Goal: Transaction & Acquisition: Purchase product/service

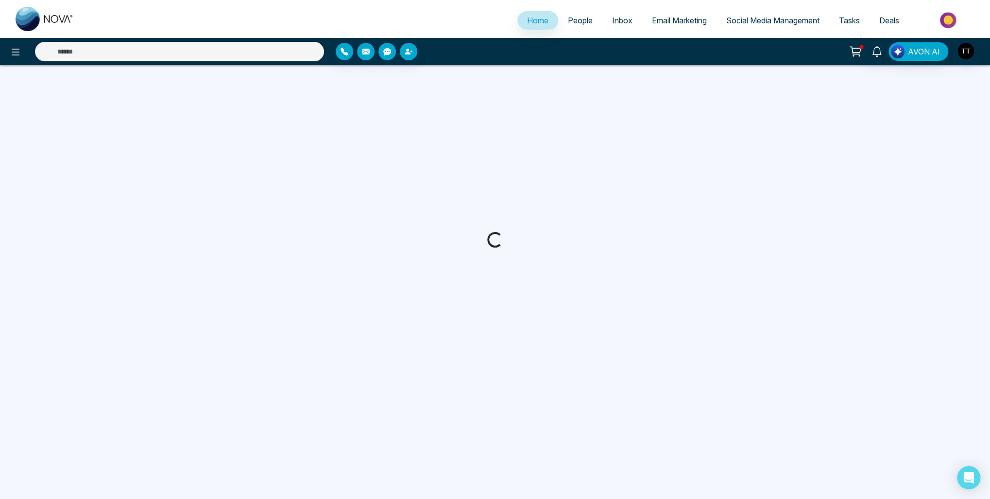
select select "*"
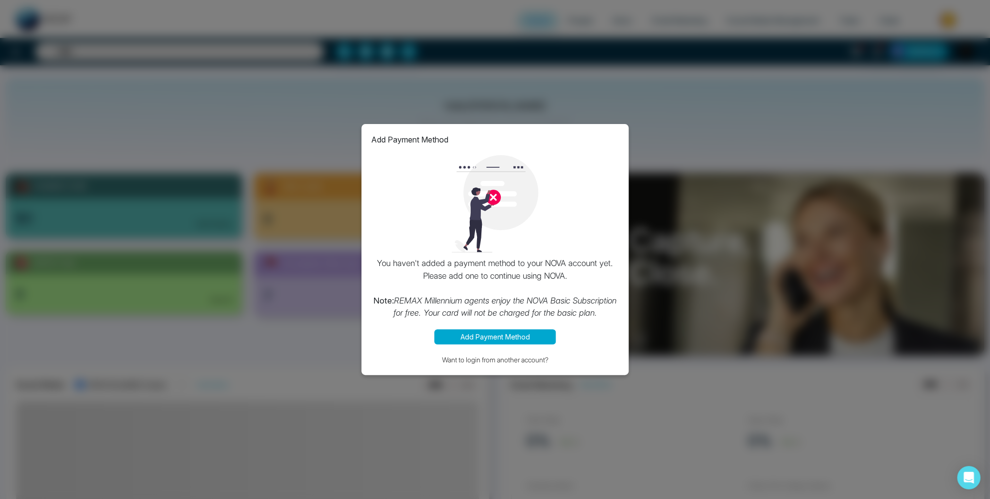
click at [602, 70] on div "Add Payment Method You haven't added a payment method to your NOVA account yet.…" at bounding box center [495, 249] width 990 height 499
click at [502, 84] on div "Add Payment Method You haven't added a payment method to your NOVA account yet.…" at bounding box center [495, 249] width 990 height 499
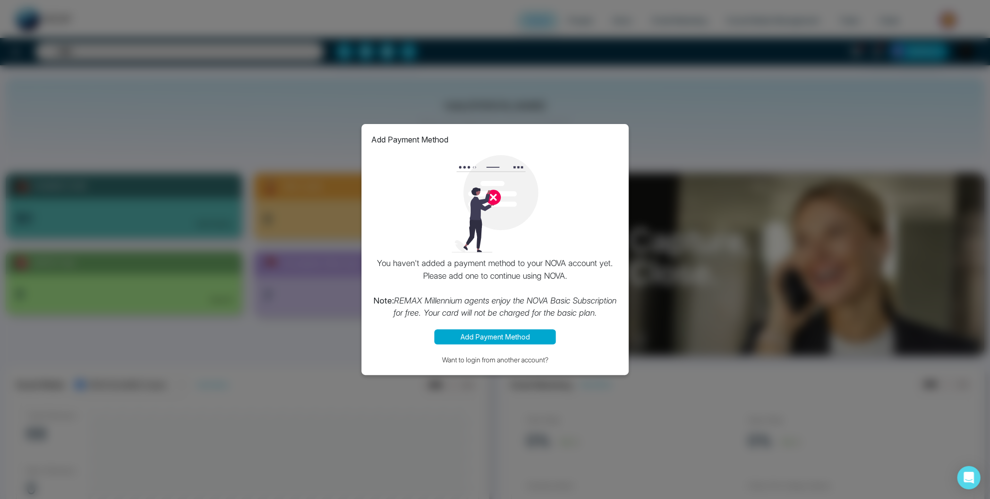
click at [533, 338] on button "Add Payment Method" at bounding box center [494, 336] width 121 height 15
click at [572, 99] on div "Add Payment Method You haven't added a payment method to your NOVA account yet.…" at bounding box center [495, 249] width 990 height 499
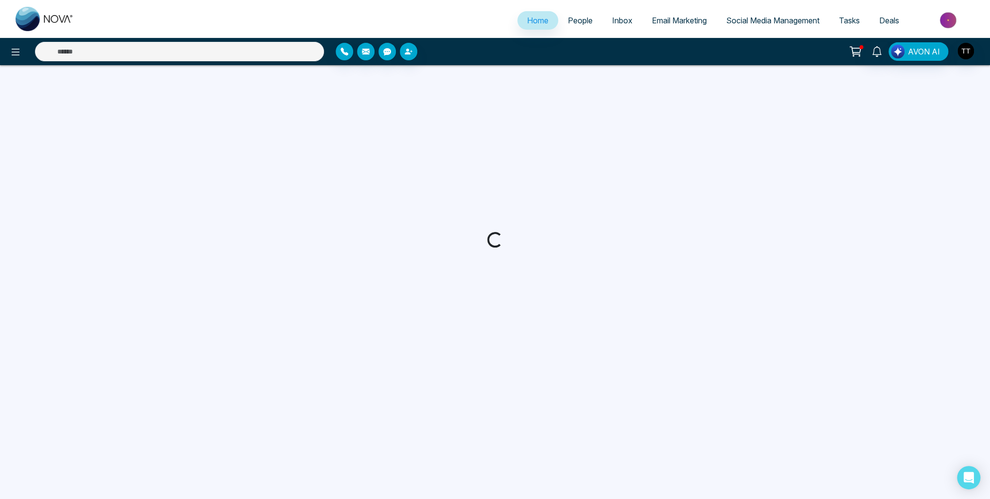
select select "*"
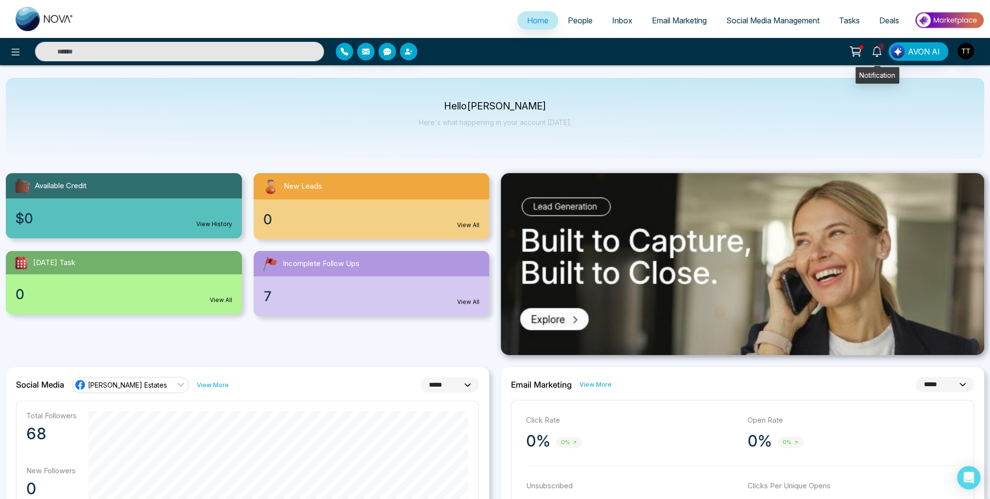
click at [877, 49] on icon at bounding box center [877, 51] width 11 height 11
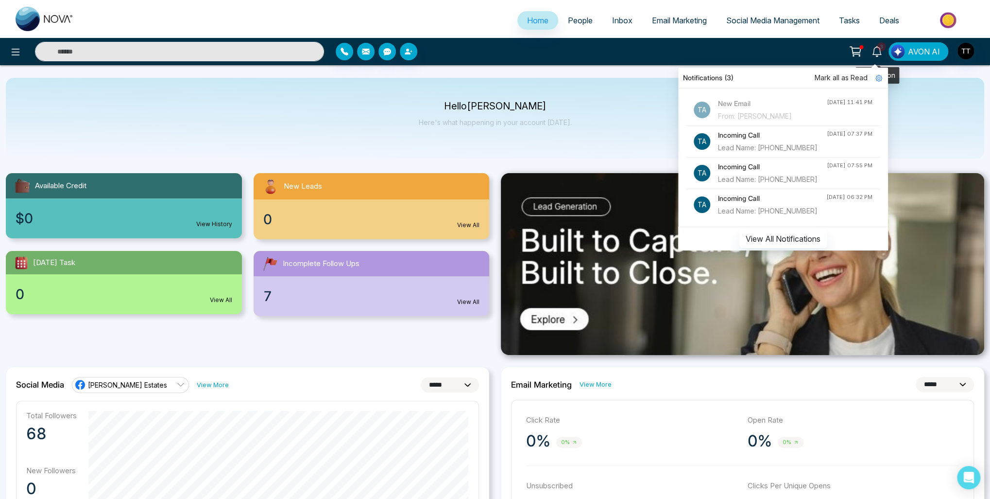
click at [879, 49] on span "3" at bounding box center [881, 46] width 9 height 9
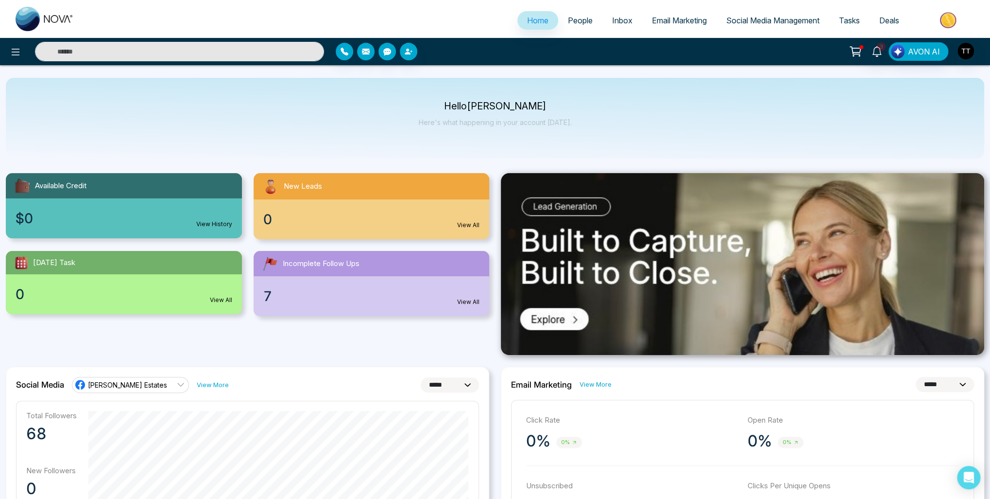
click at [662, 17] on span "Email Marketing" at bounding box center [679, 21] width 55 height 10
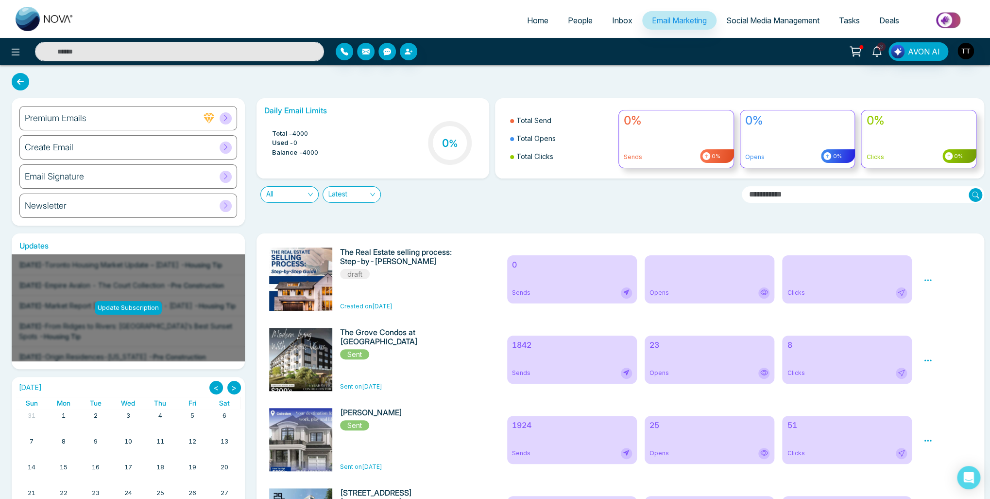
click at [210, 118] on icon at bounding box center [209, 118] width 11 height 10
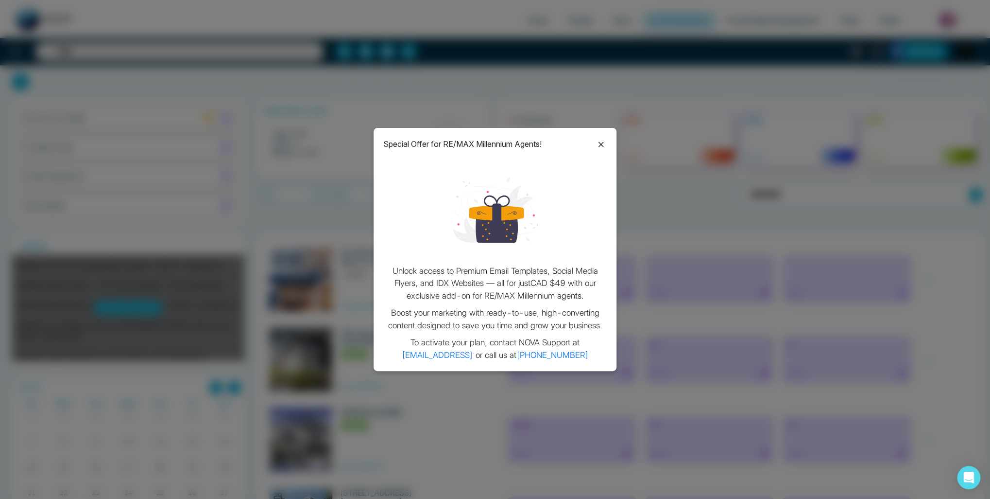
click at [600, 144] on icon at bounding box center [601, 145] width 12 height 12
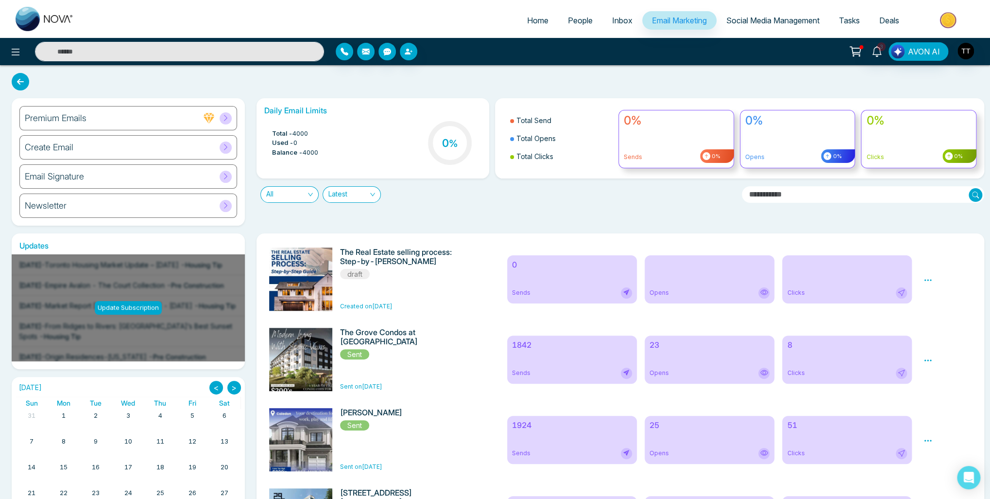
click at [142, 149] on div "Create Email" at bounding box center [128, 147] width 218 height 24
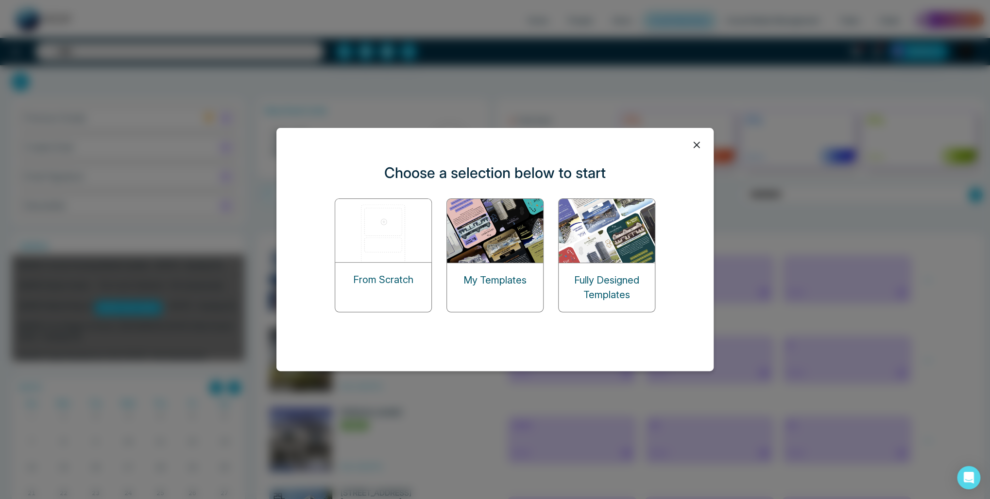
click at [608, 251] on img at bounding box center [607, 231] width 97 height 64
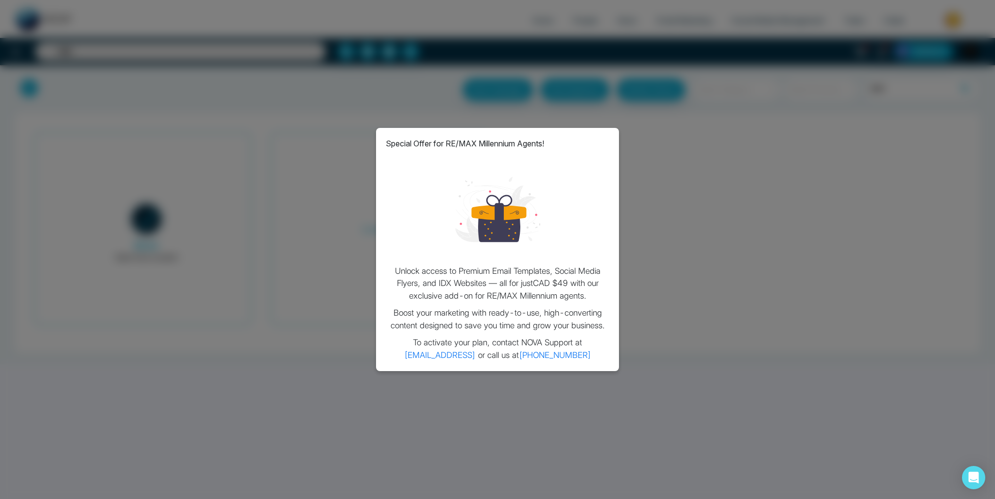
click at [646, 140] on div "Special Offer for RE/MAX Millennium Agents! Unlock access to Premium Email Temp…" at bounding box center [497, 249] width 995 height 499
click at [301, 134] on div "Special Offer for RE/MAX Millennium Agents! Unlock access to Premium Email Temp…" at bounding box center [497, 249] width 995 height 499
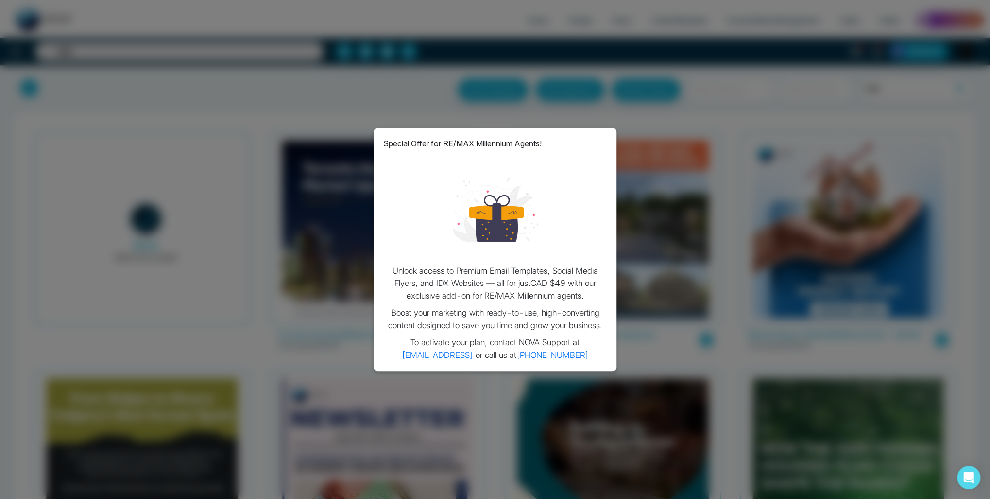
click at [919, 76] on div "Special Offer for RE/MAX Millennium Agents! Unlock access to Premium Email Temp…" at bounding box center [495, 249] width 990 height 499
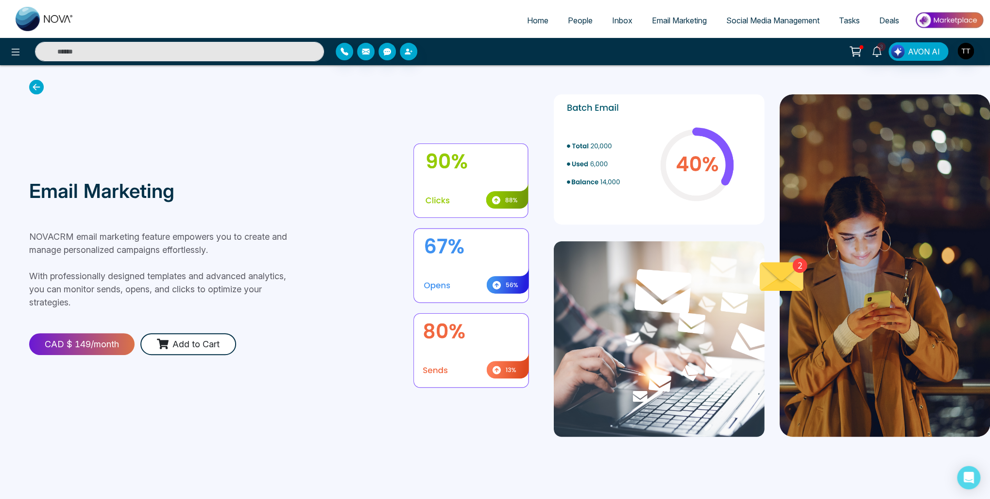
click at [38, 88] on icon at bounding box center [36, 87] width 15 height 15
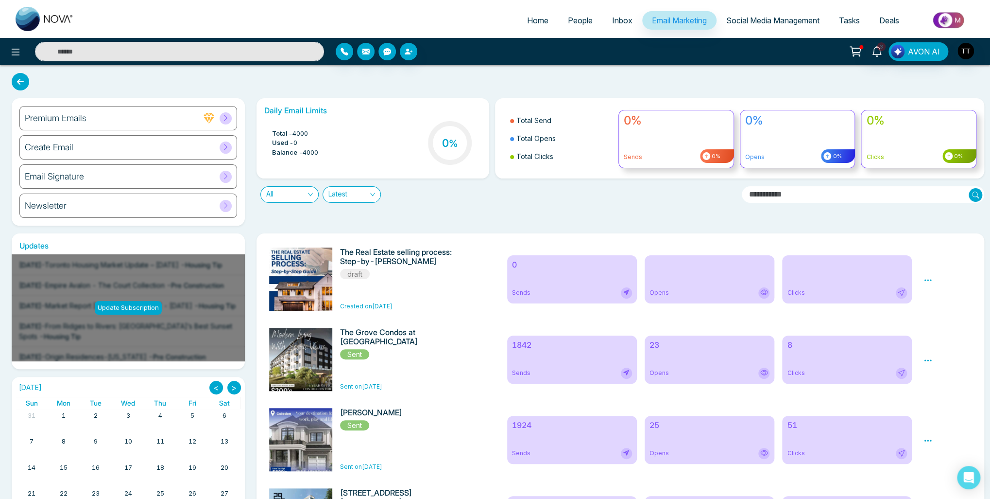
click at [225, 148] on icon at bounding box center [225, 146] width 7 height 7
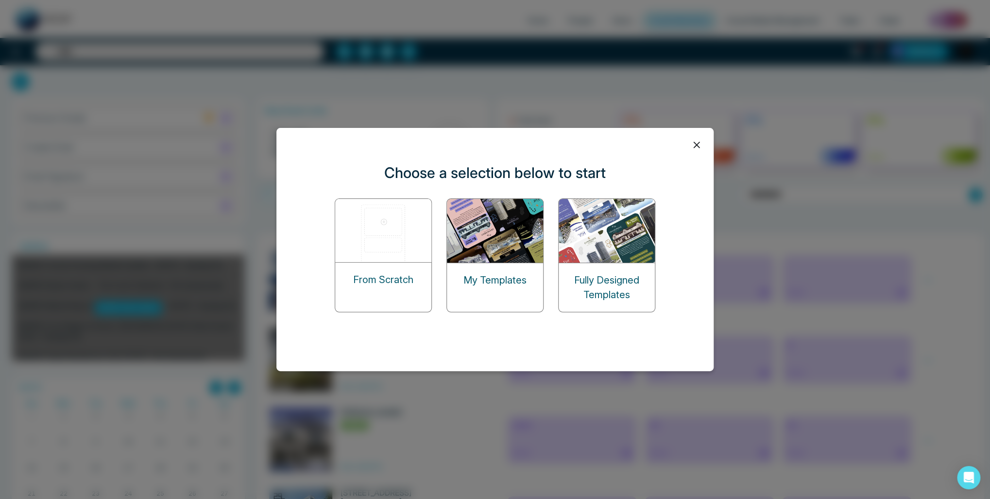
click at [591, 282] on p "Fully Designed Templates" at bounding box center [607, 287] width 96 height 29
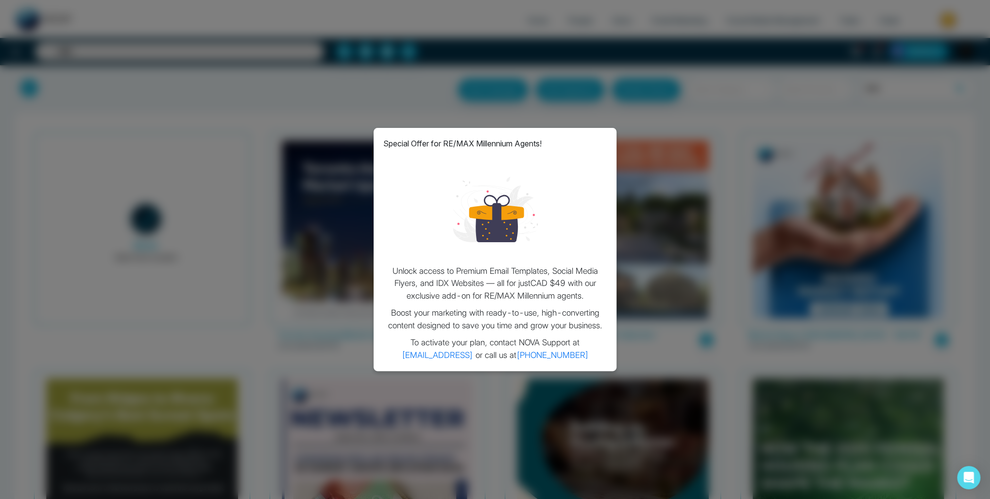
click at [555, 109] on div "Special Offer for RE/MAX Millennium Agents! Unlock access to Premium Email Temp…" at bounding box center [495, 249] width 990 height 499
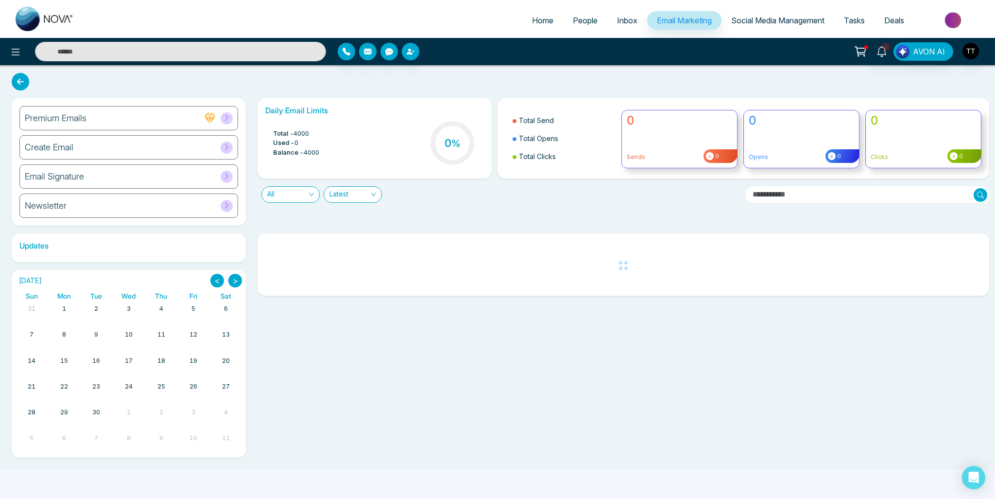
click at [152, 147] on div "Create Email" at bounding box center [128, 147] width 219 height 24
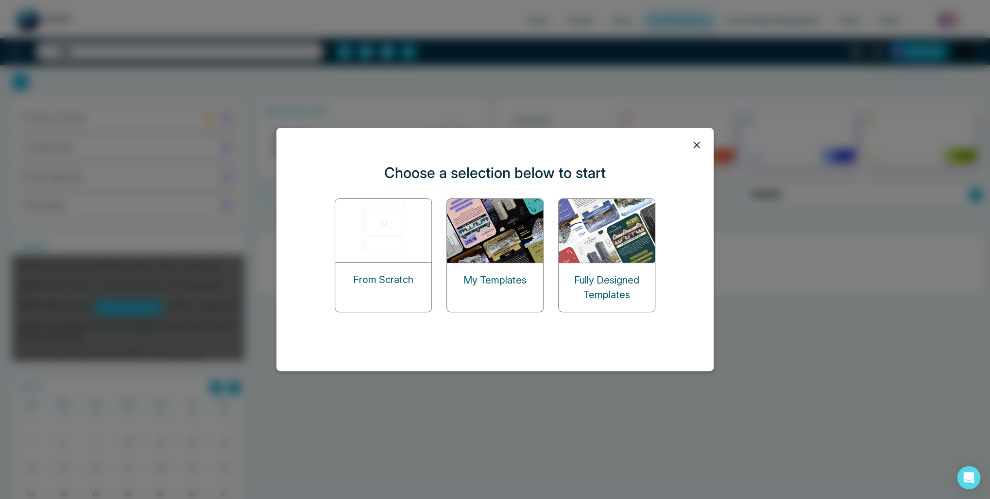
click at [516, 260] on img at bounding box center [495, 231] width 97 height 64
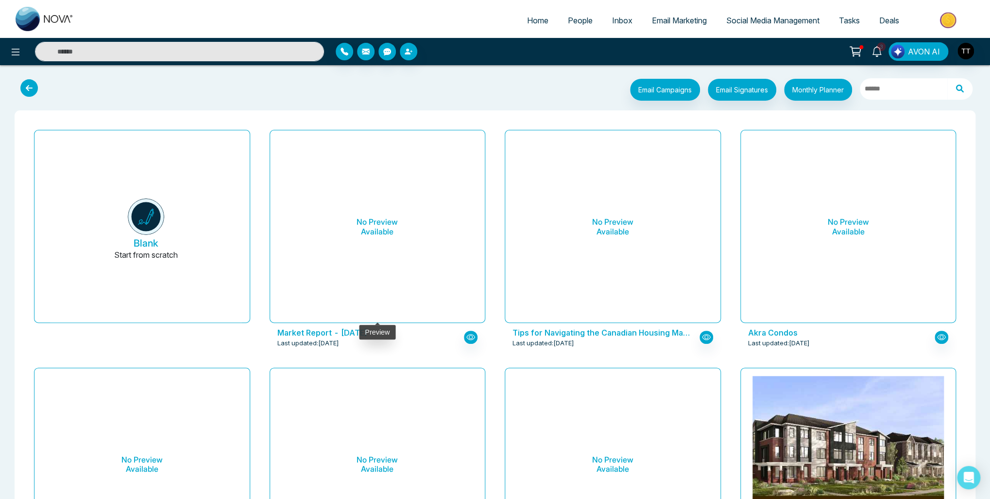
click at [430, 277] on h6 "No Preview Available" at bounding box center [378, 226] width 192 height 177
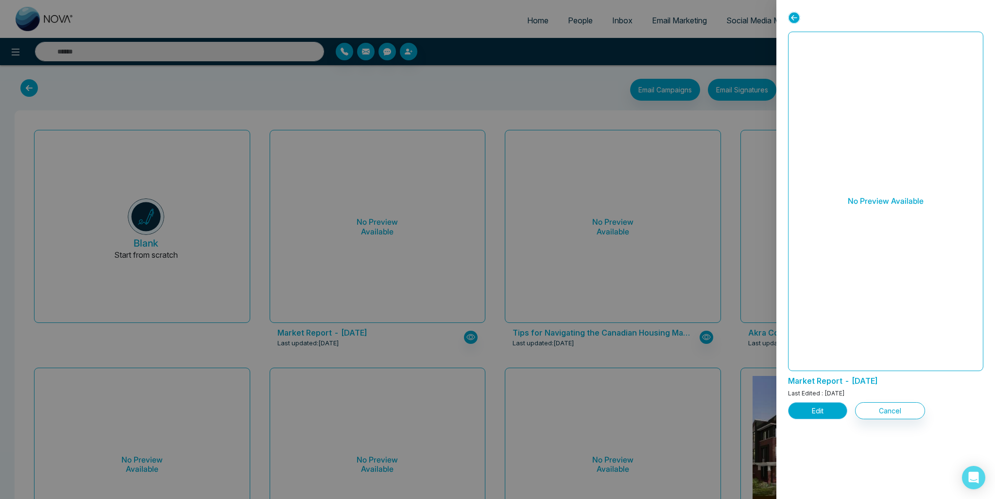
click at [809, 406] on button "Edit" at bounding box center [817, 410] width 59 height 17
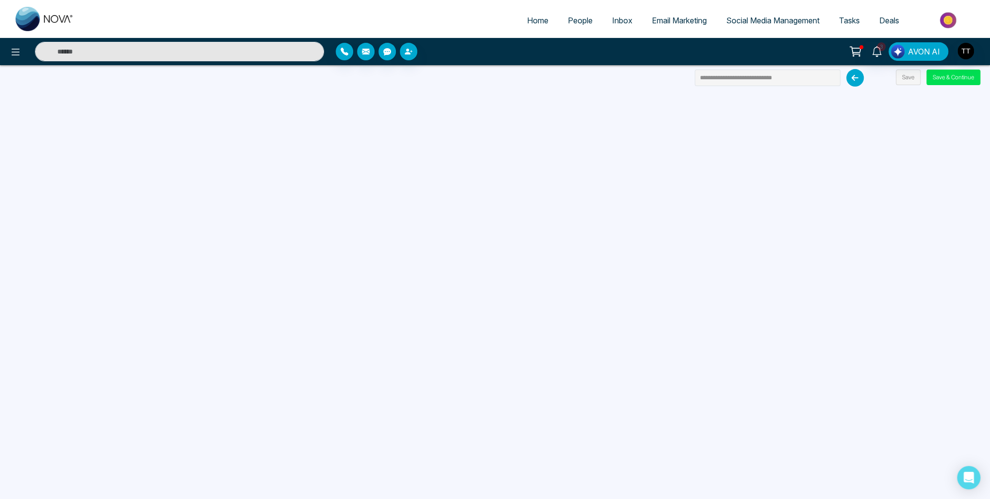
click at [575, 25] on span "People" at bounding box center [580, 21] width 25 height 10
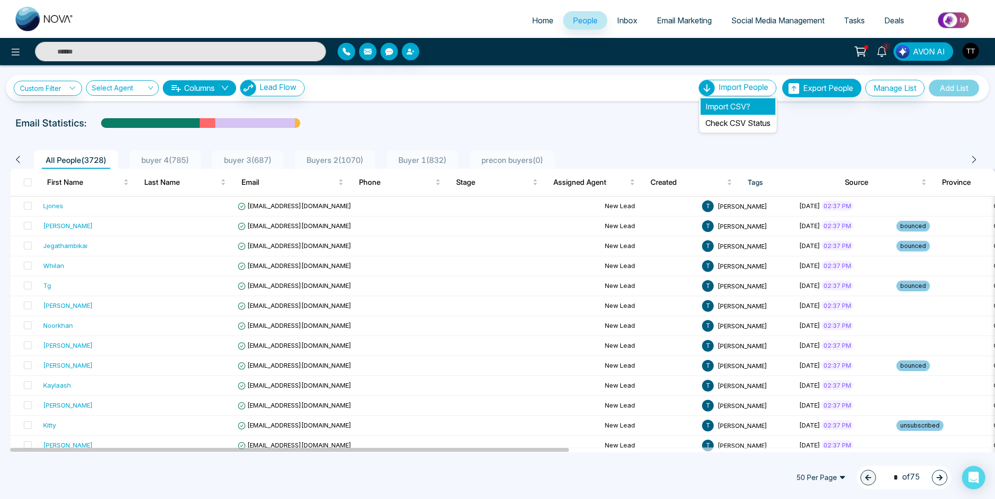
click at [742, 104] on li "Import CSV?" at bounding box center [738, 106] width 75 height 17
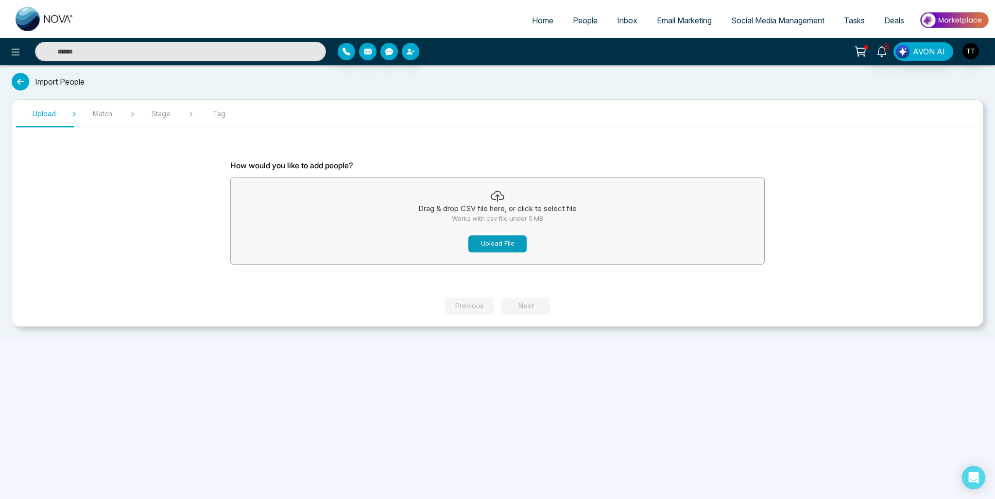
click at [507, 243] on button "Upload File" at bounding box center [497, 243] width 58 height 17
click at [505, 236] on button "Upload File" at bounding box center [497, 243] width 58 height 17
click at [501, 245] on button "Upload File" at bounding box center [497, 243] width 58 height 17
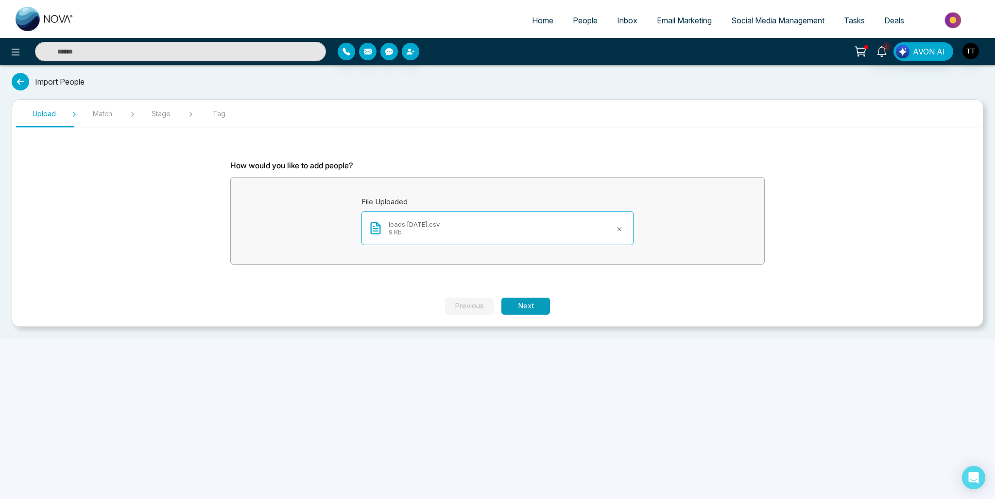
click at [522, 307] on button "Next" at bounding box center [526, 305] width 49 height 17
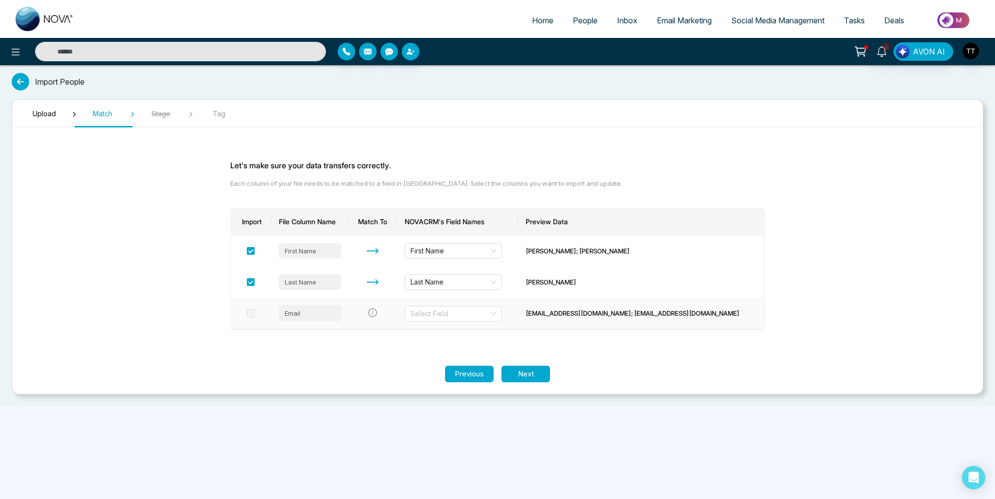
click at [253, 313] on span at bounding box center [251, 313] width 8 height 8
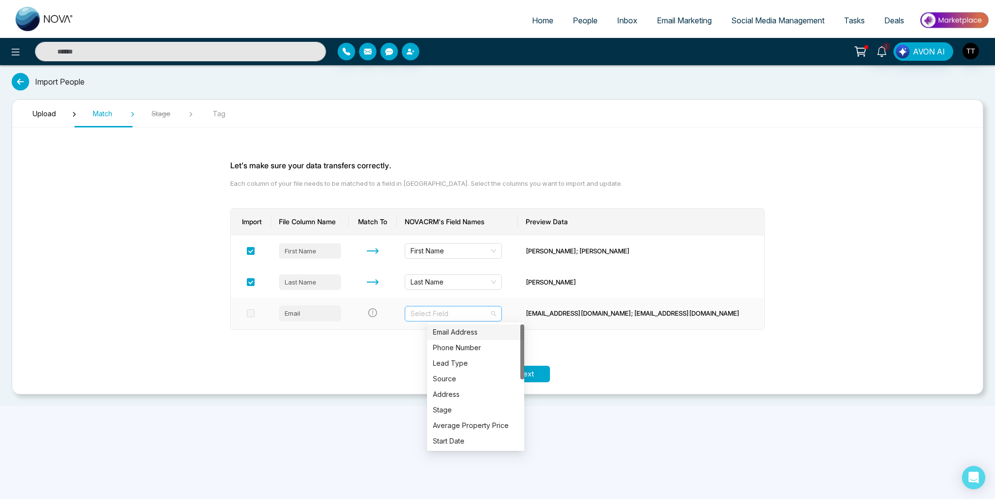
click at [502, 314] on div "Select Field" at bounding box center [453, 314] width 97 height 16
click at [488, 331] on div "Email Address" at bounding box center [476, 332] width 86 height 11
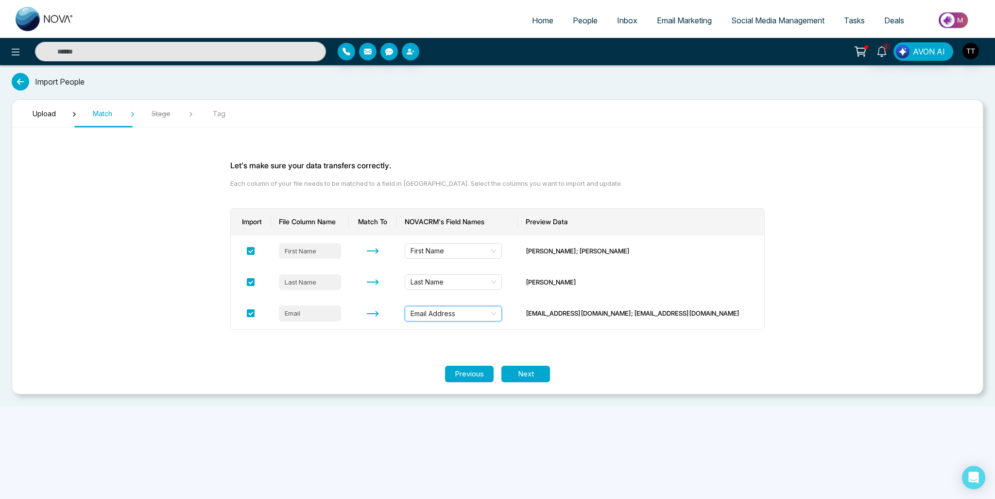
click at [364, 339] on div "Import File Column Name Match To NOVACRM's Field Names Preview Data First Name …" at bounding box center [497, 268] width 535 height 145
click at [517, 370] on button "Next" at bounding box center [526, 373] width 49 height 17
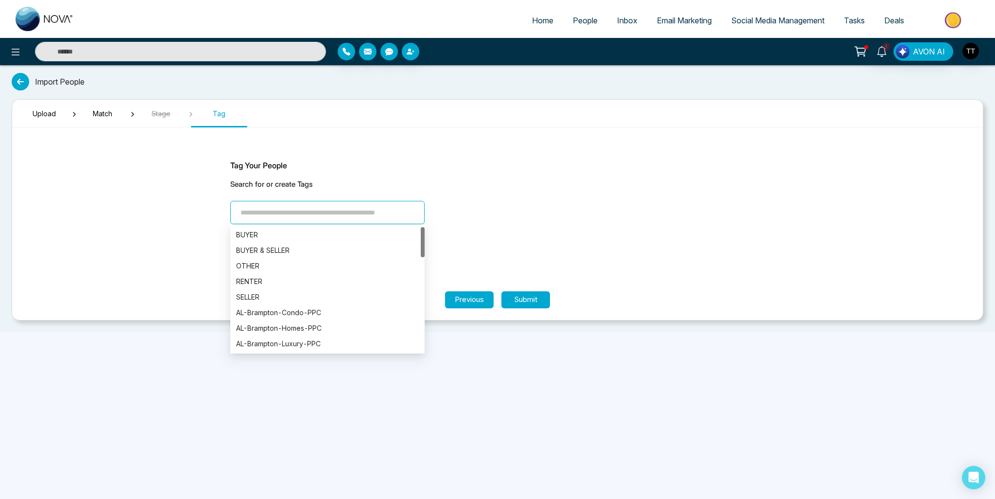
click at [312, 216] on input "search" at bounding box center [327, 212] width 194 height 23
click at [487, 220] on div "Search for or create Tags" at bounding box center [497, 201] width 535 height 45
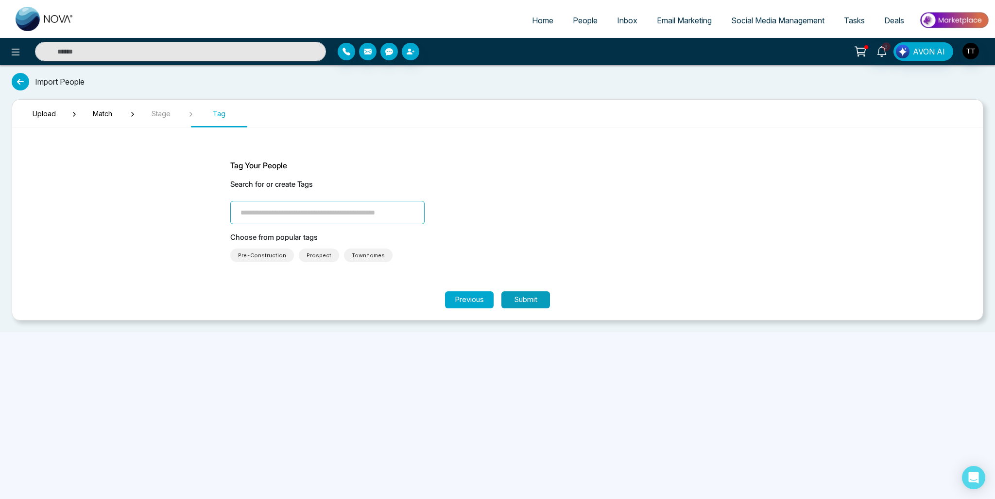
click at [522, 304] on button "Submit" at bounding box center [526, 299] width 49 height 17
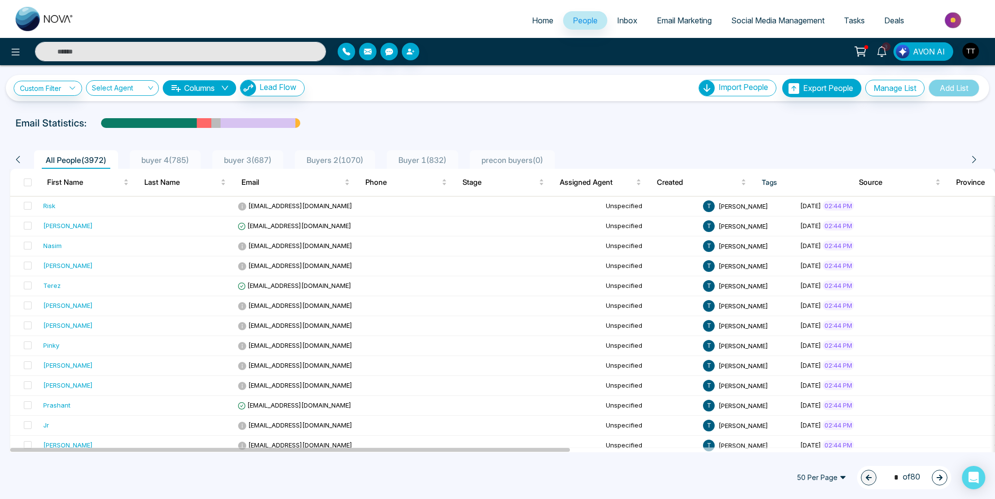
click at [684, 18] on span "Email Marketing" at bounding box center [684, 21] width 55 height 10
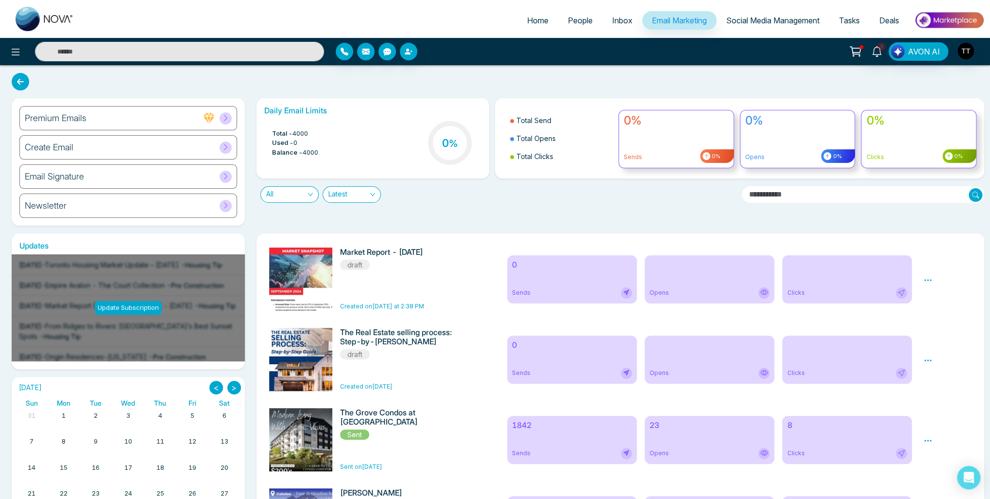
click at [448, 266] on div "Market Report - September 2024 draft" at bounding box center [396, 258] width 113 height 23
click at [17, 81] on icon at bounding box center [20, 81] width 17 height 17
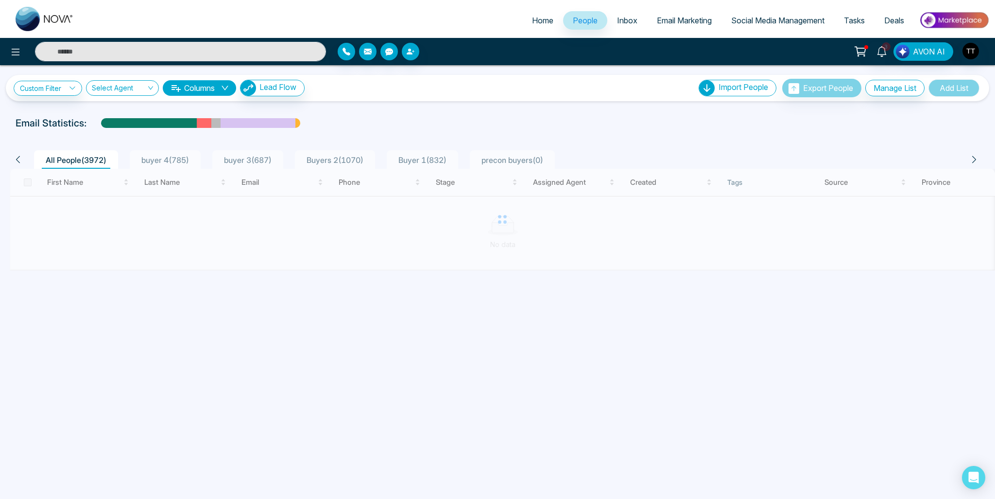
click at [690, 21] on span "Email Marketing" at bounding box center [684, 21] width 55 height 10
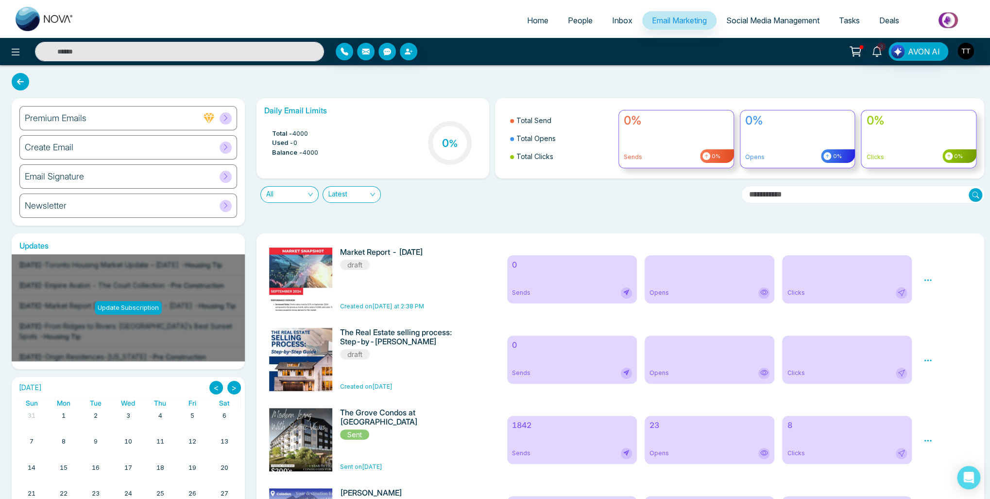
click at [156, 146] on div "Create Email" at bounding box center [128, 147] width 218 height 24
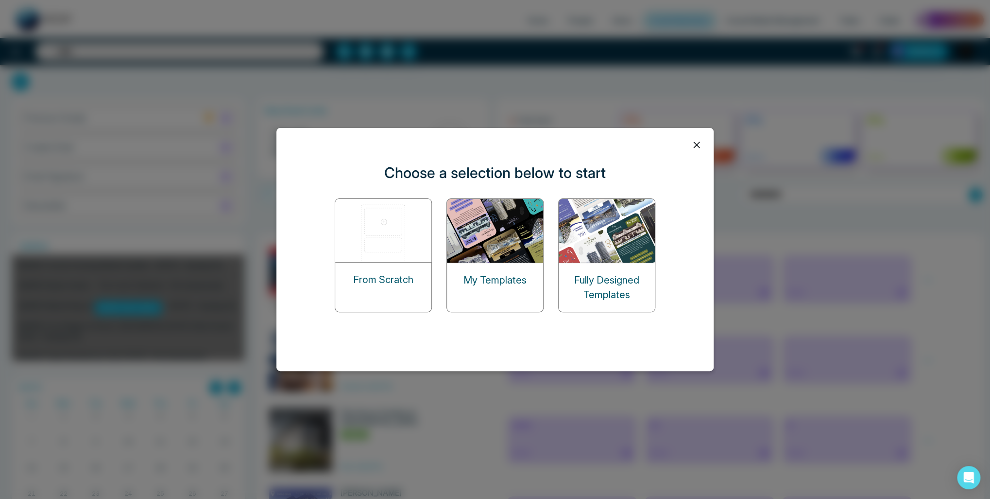
click at [478, 246] on img at bounding box center [495, 231] width 97 height 64
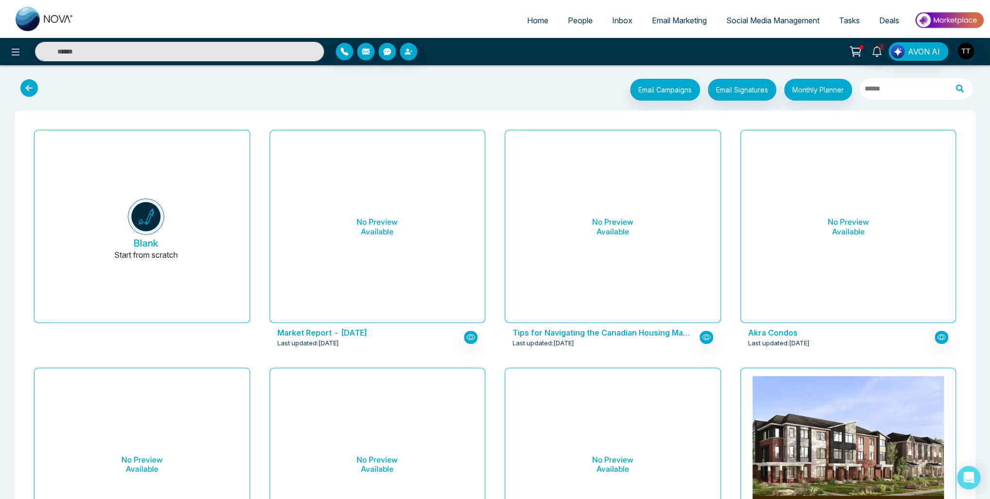
click at [34, 87] on icon at bounding box center [28, 87] width 17 height 17
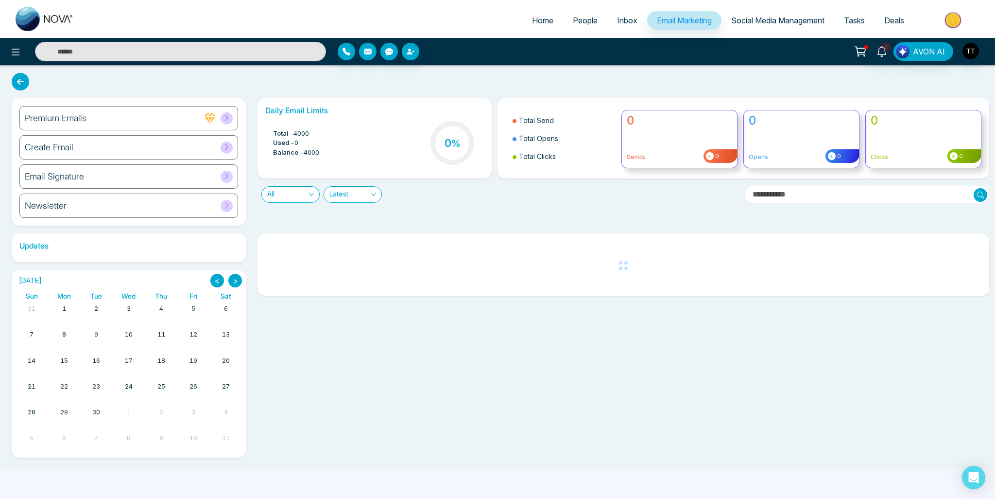
click at [149, 117] on div "Premium Emails" at bounding box center [128, 118] width 219 height 24
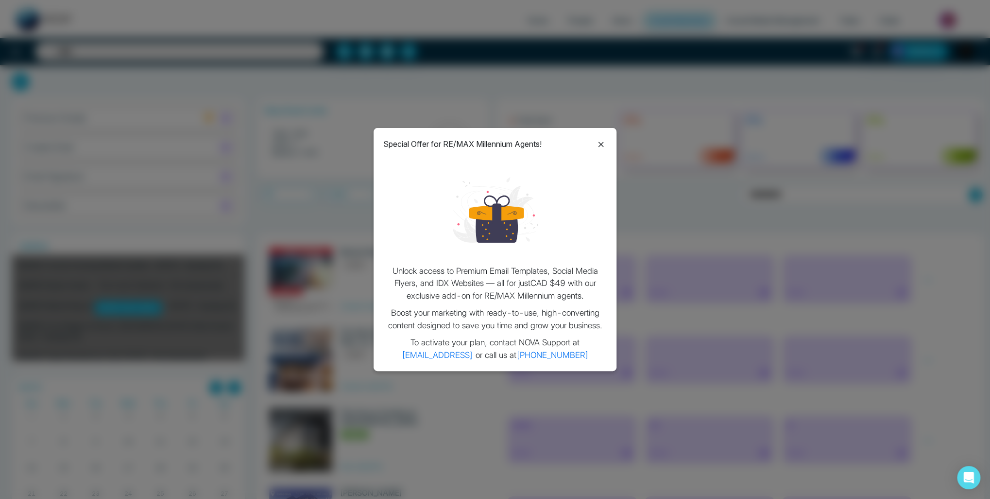
click at [601, 139] on icon at bounding box center [601, 145] width 12 height 12
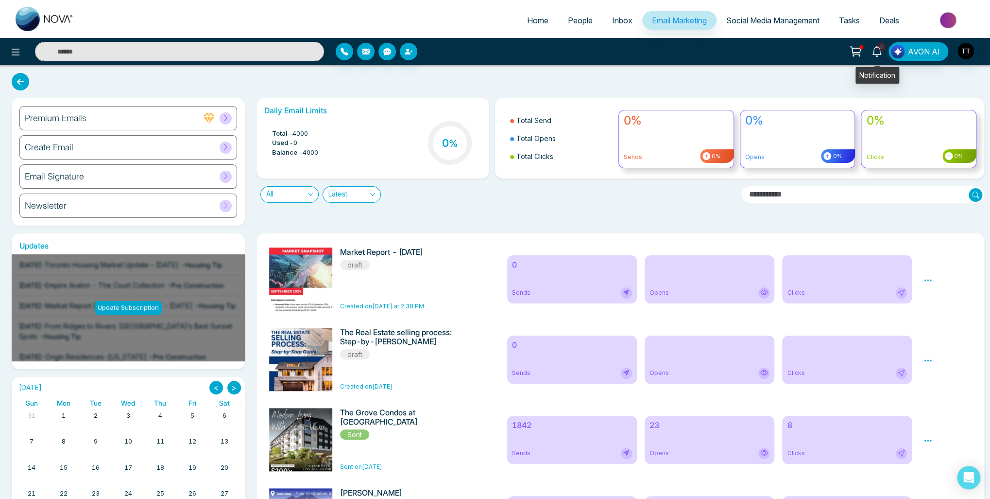
click at [878, 53] on icon at bounding box center [877, 51] width 11 height 11
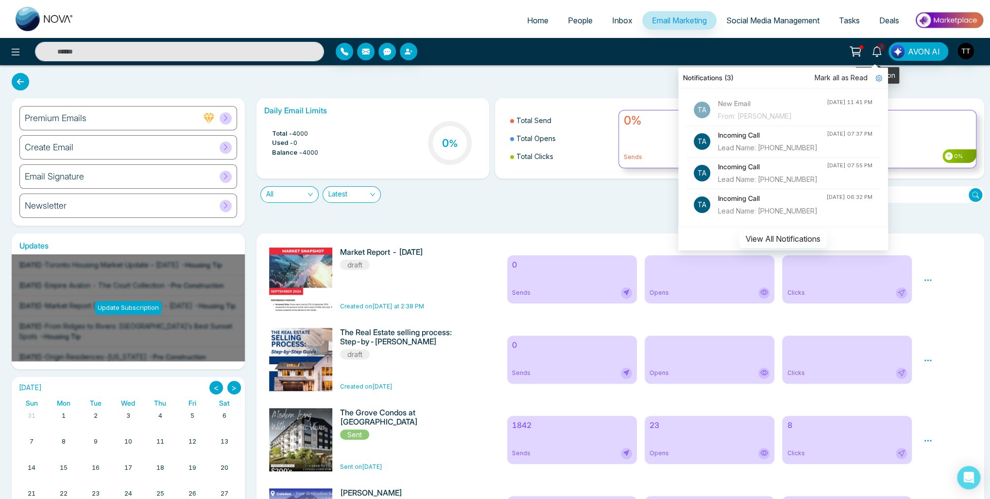
click at [878, 53] on icon at bounding box center [877, 51] width 11 height 11
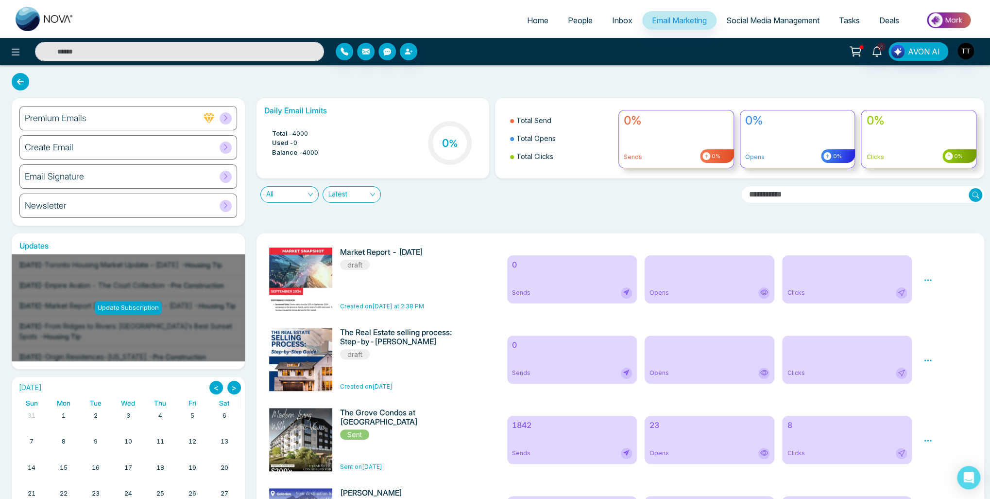
click at [860, 51] on icon at bounding box center [856, 52] width 14 height 14
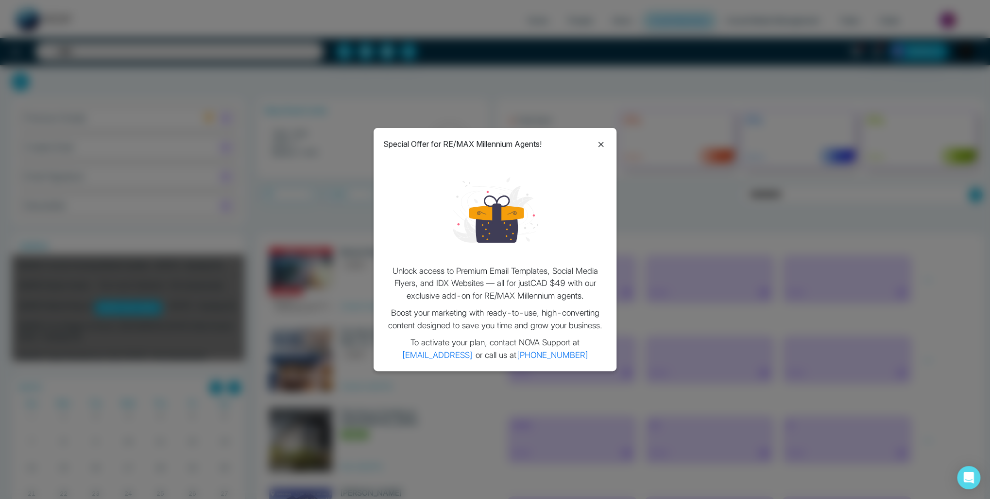
click at [604, 139] on icon at bounding box center [601, 145] width 12 height 12
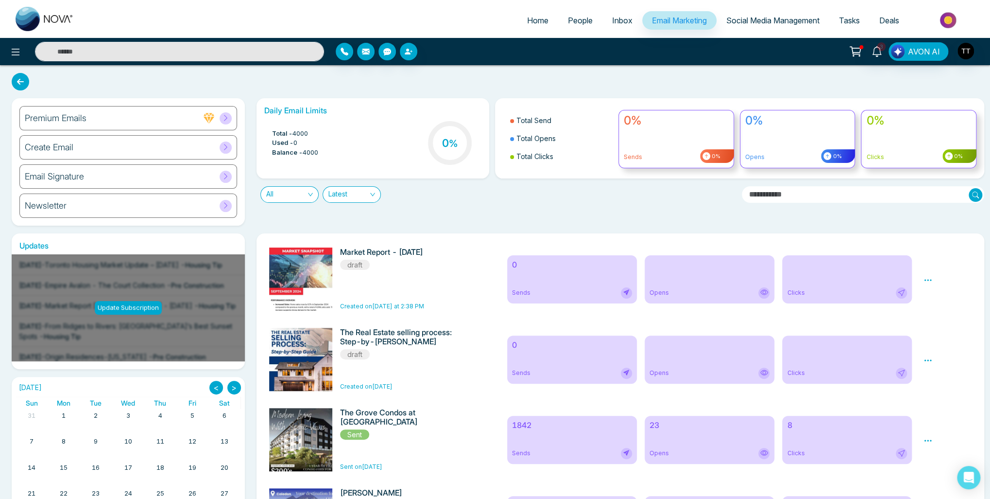
click at [951, 16] on img at bounding box center [949, 20] width 70 height 22
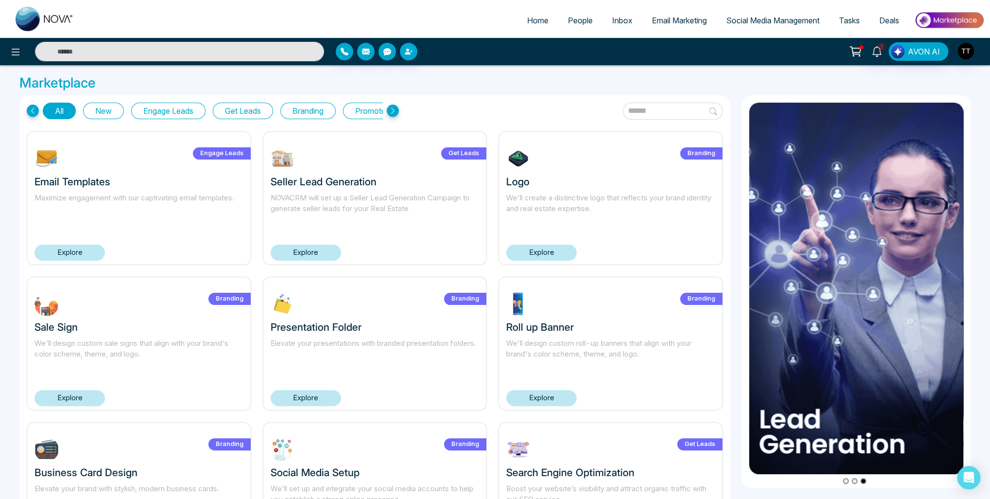
click at [91, 254] on link "Explore" at bounding box center [70, 252] width 70 height 16
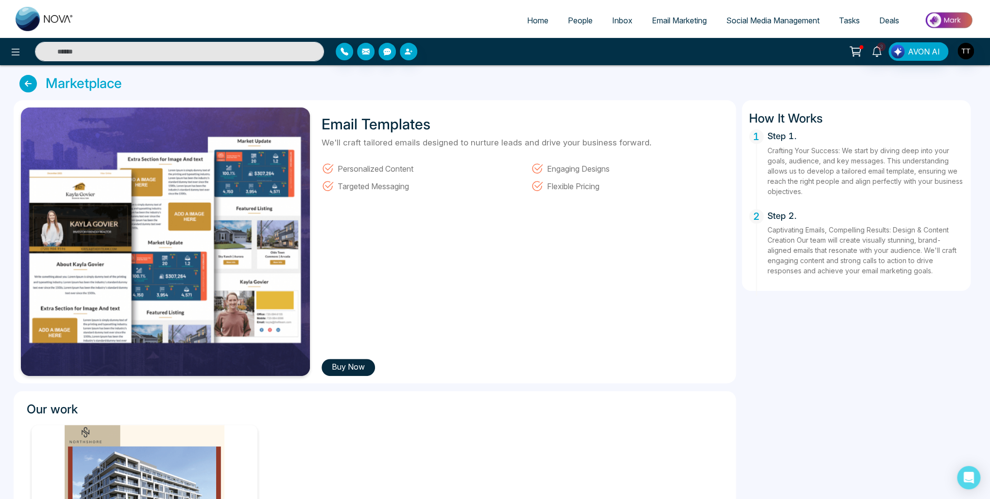
click at [25, 75] on icon at bounding box center [27, 83] width 17 height 17
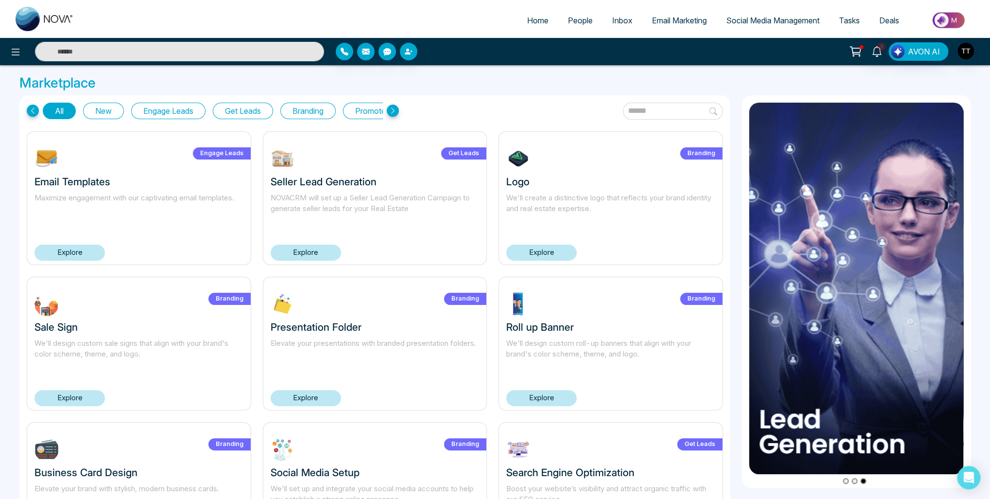
click at [90, 251] on link "Explore" at bounding box center [70, 252] width 70 height 16
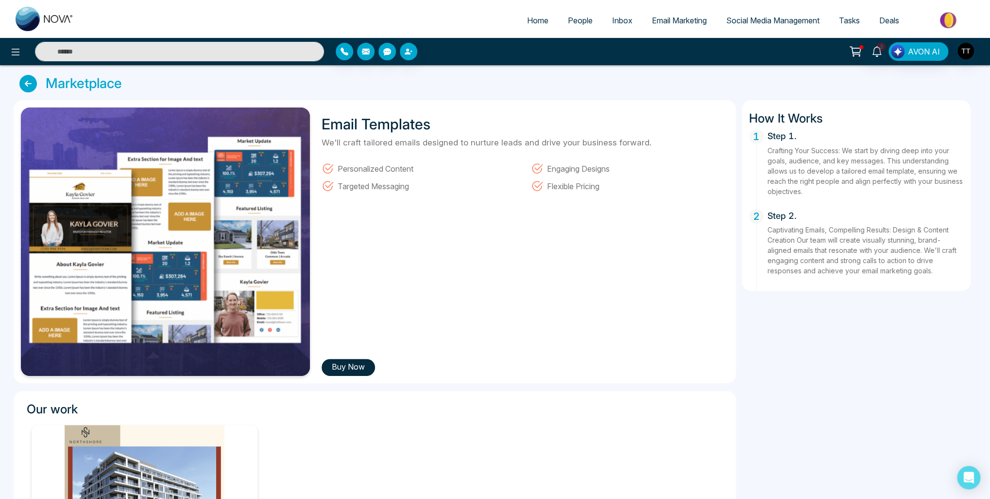
click at [355, 365] on button "Buy Now" at bounding box center [348, 367] width 53 height 17
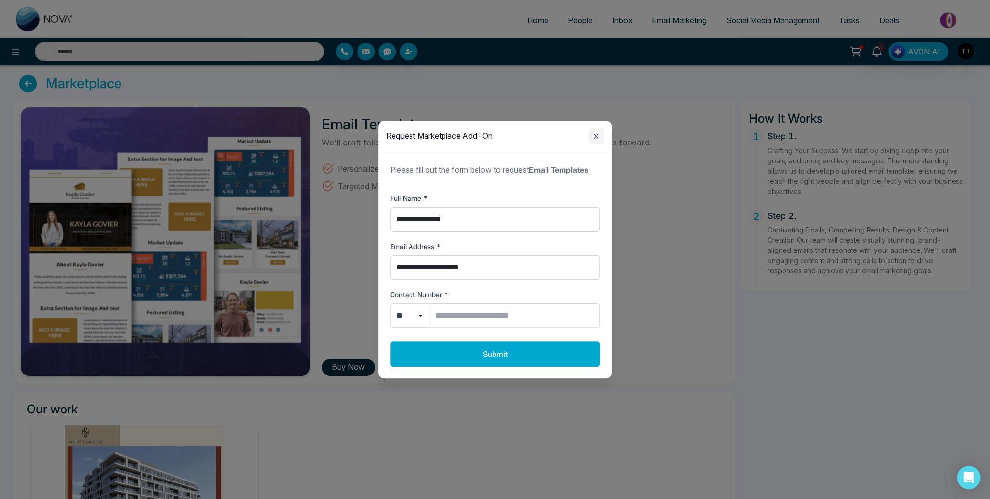
click at [592, 137] on icon "Close modal" at bounding box center [596, 136] width 12 height 12
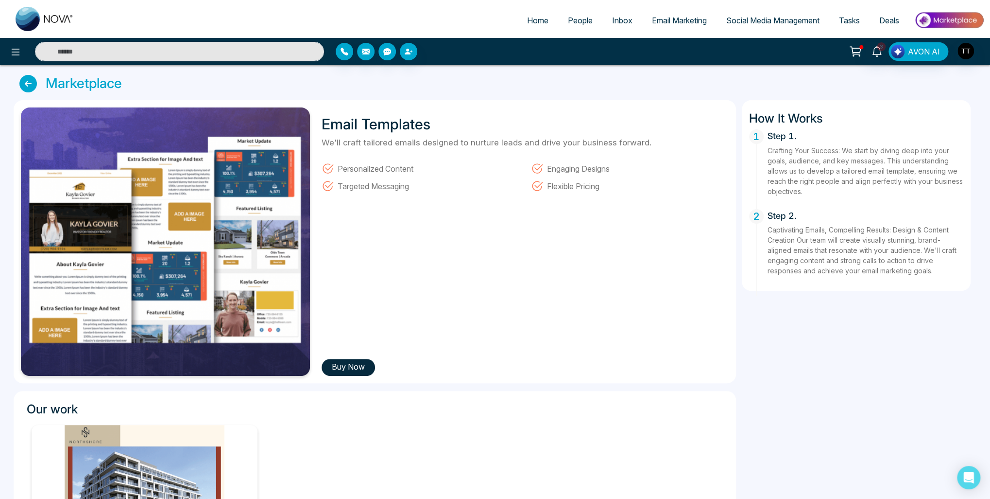
click at [29, 78] on icon at bounding box center [27, 83] width 17 height 17
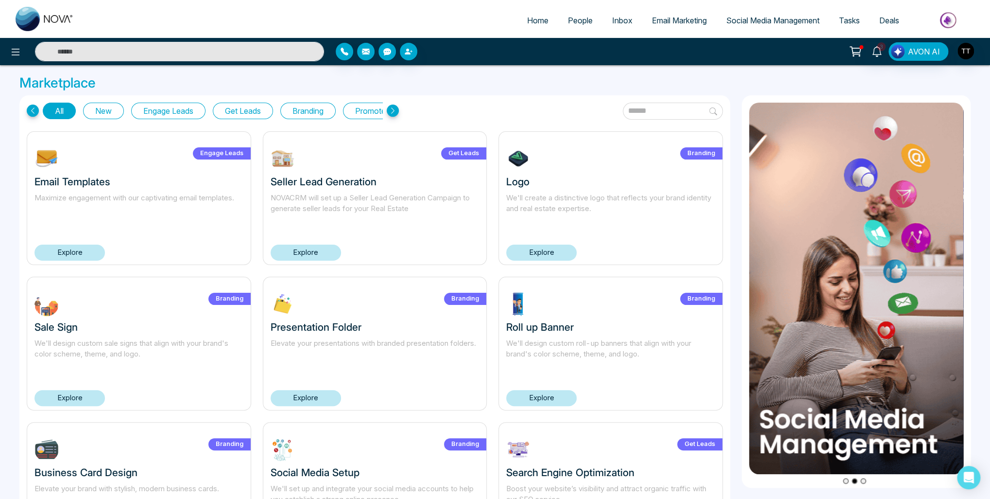
click at [323, 257] on link "Explore" at bounding box center [306, 252] width 70 height 16
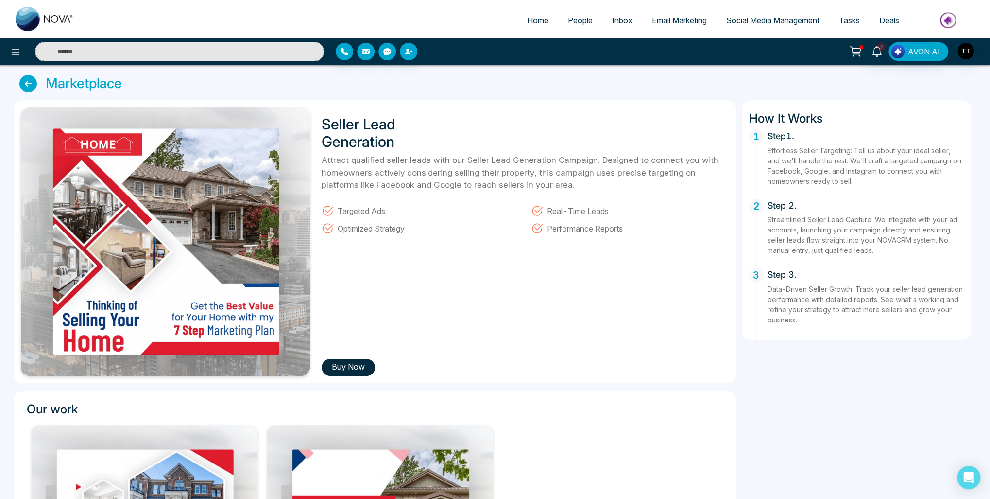
click at [28, 89] on icon at bounding box center [27, 83] width 17 height 17
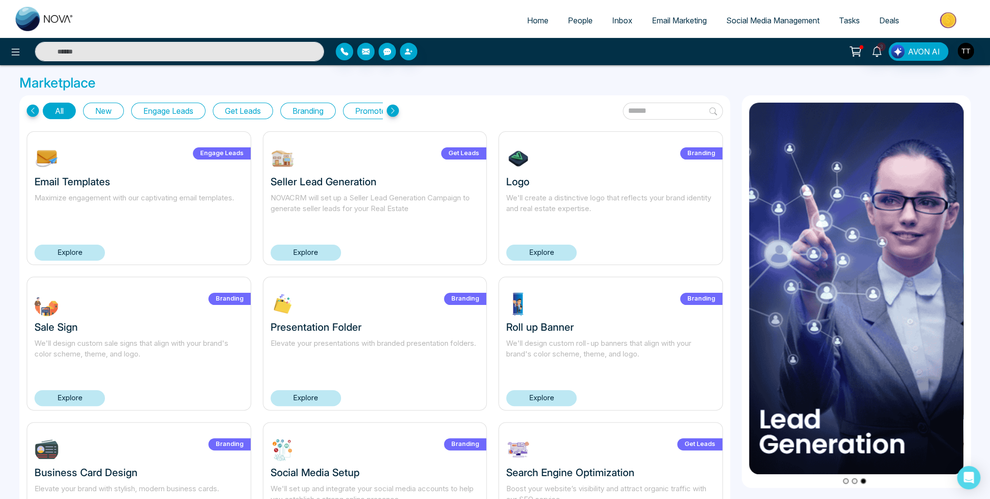
click at [855, 51] on icon at bounding box center [856, 52] width 14 height 14
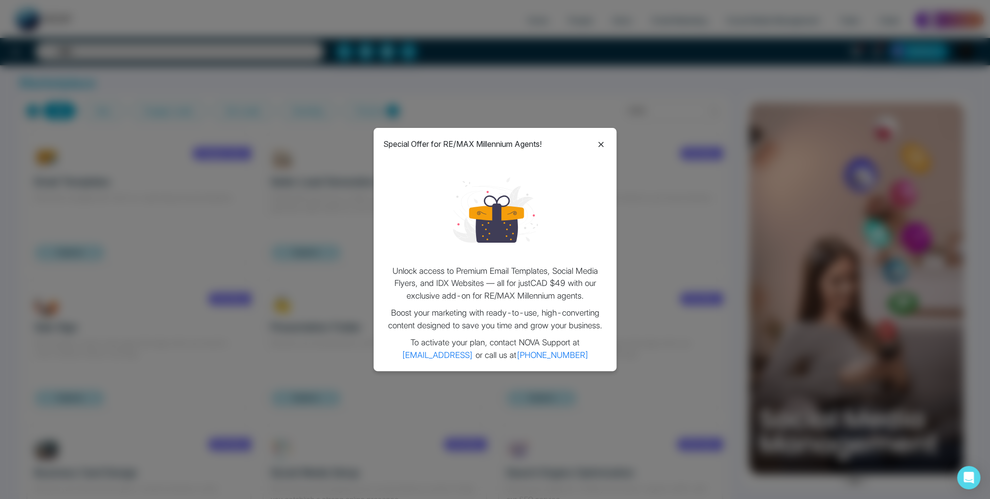
click at [601, 142] on icon at bounding box center [601, 145] width 12 height 12
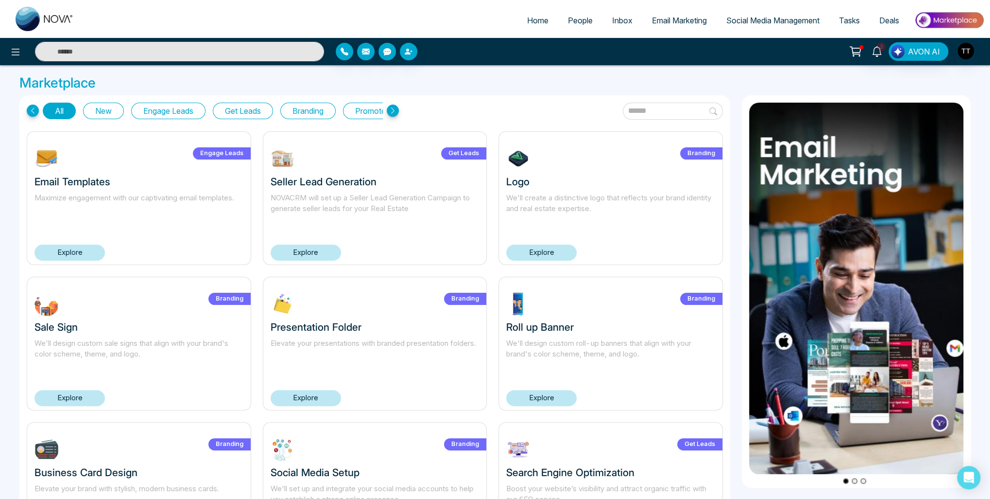
click at [233, 111] on button "Get Leads" at bounding box center [243, 111] width 60 height 17
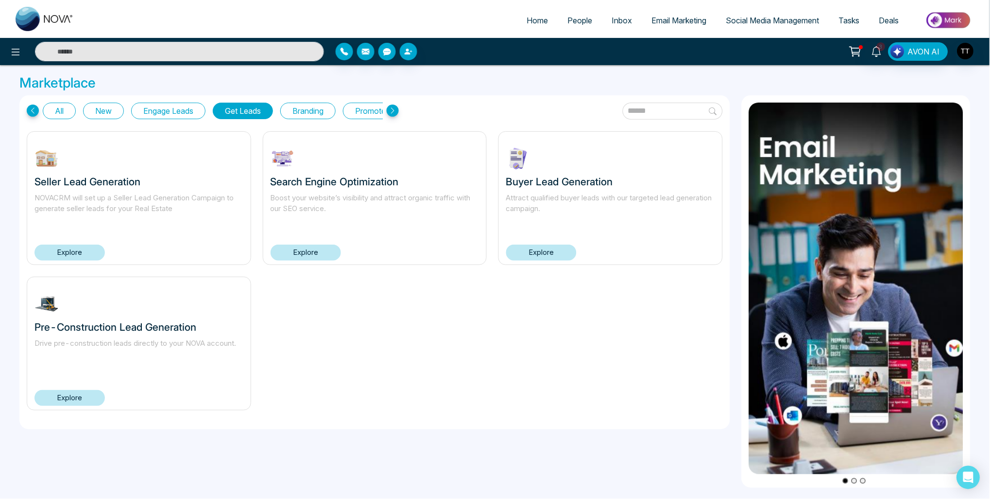
click at [81, 395] on link "Explore" at bounding box center [70, 398] width 70 height 16
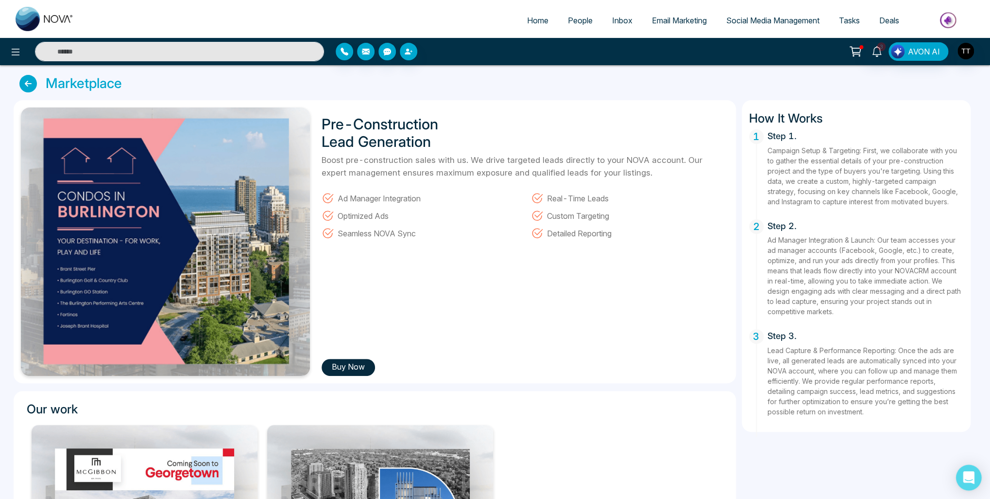
click at [972, 479] on icon "Open Intercom Messenger" at bounding box center [969, 477] width 13 height 13
click at [25, 84] on icon at bounding box center [27, 83] width 17 height 17
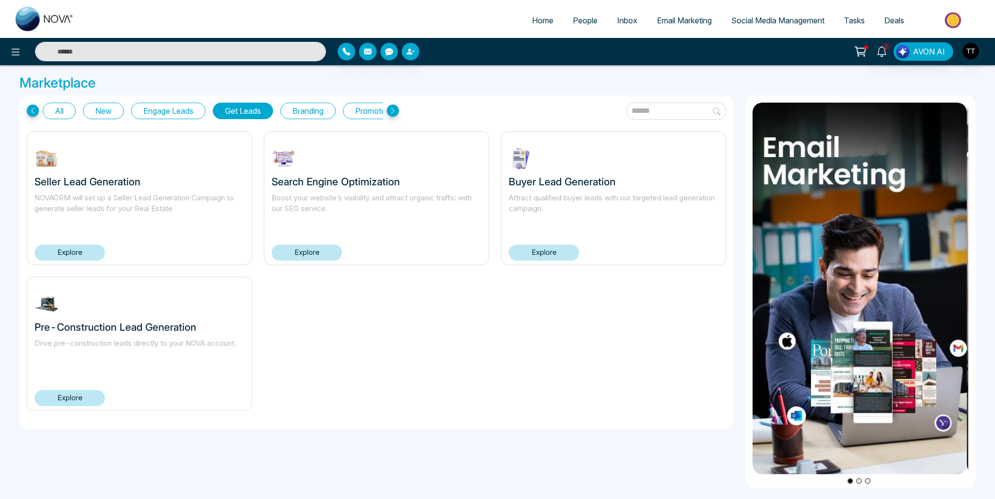
click at [532, 249] on link "Explore" at bounding box center [544, 252] width 70 height 16
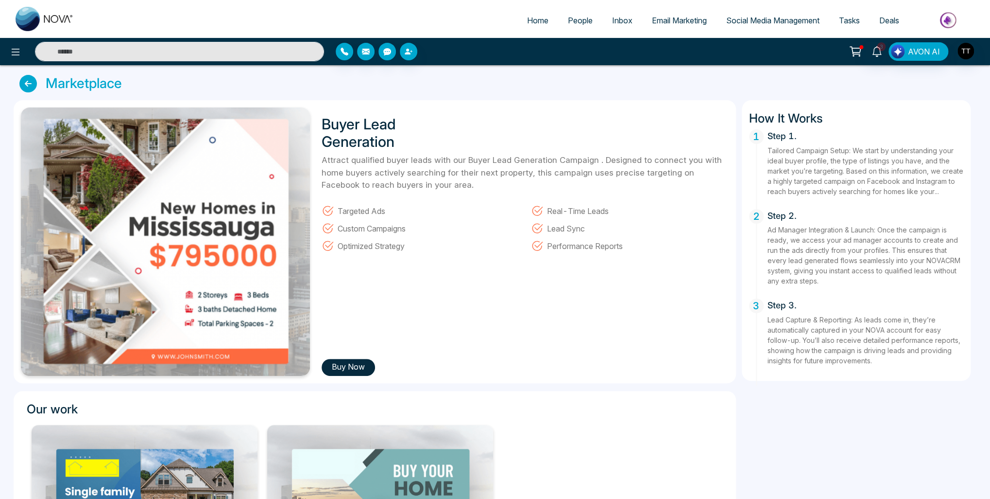
click at [35, 82] on icon at bounding box center [27, 83] width 17 height 17
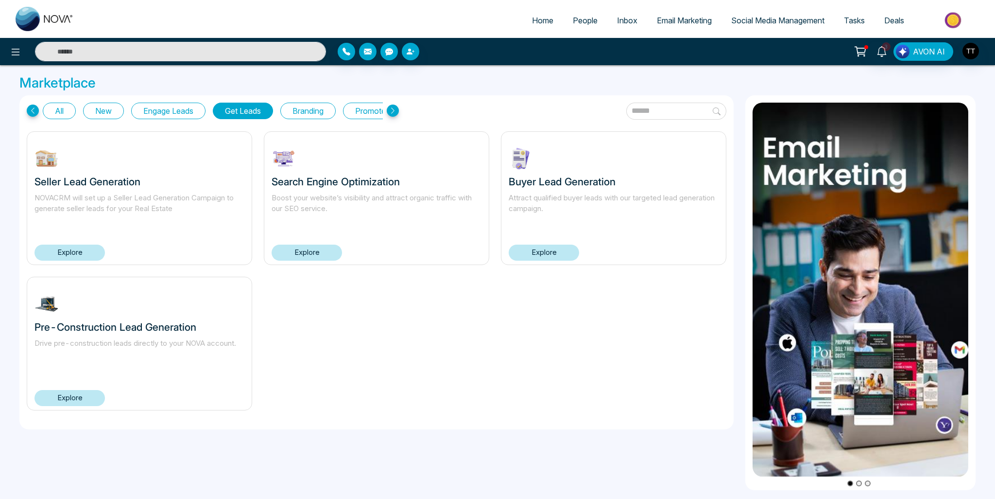
click at [99, 251] on link "Explore" at bounding box center [70, 252] width 70 height 16
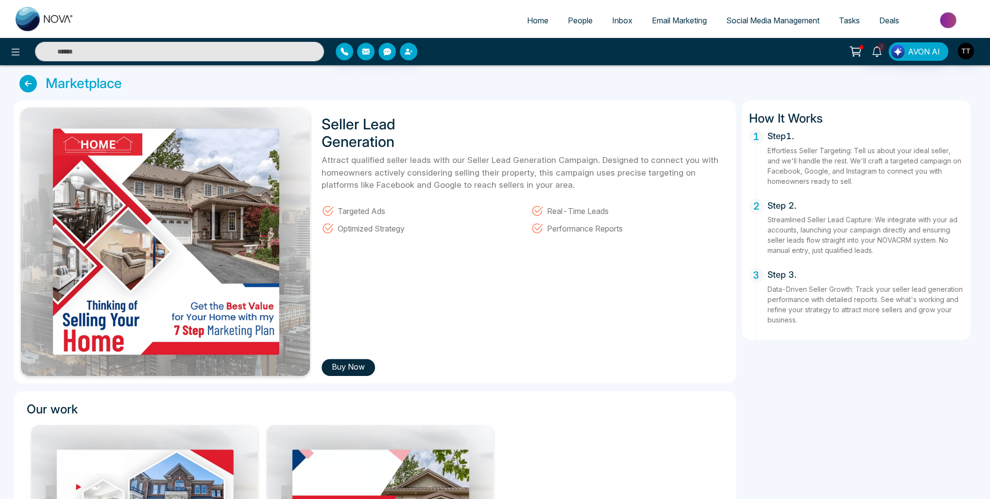
click at [27, 85] on icon at bounding box center [27, 83] width 17 height 17
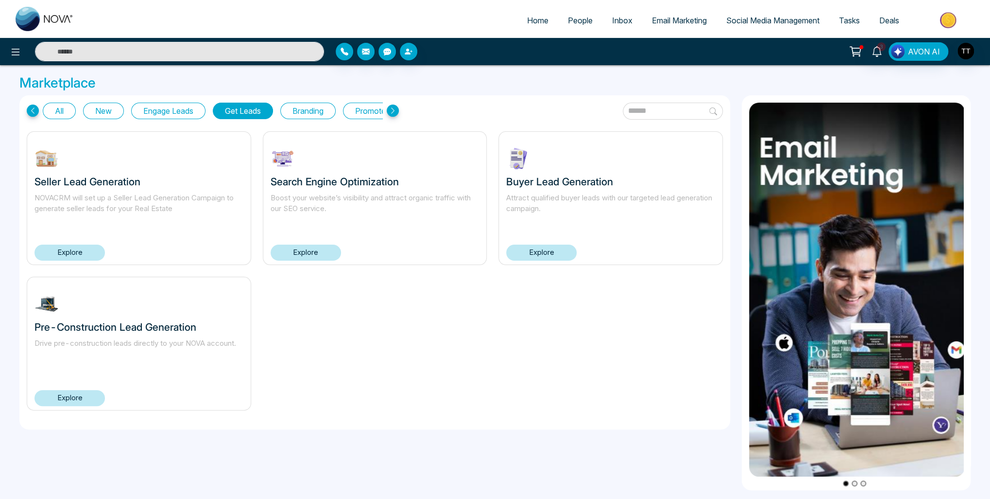
click at [332, 254] on link "Explore" at bounding box center [306, 252] width 70 height 16
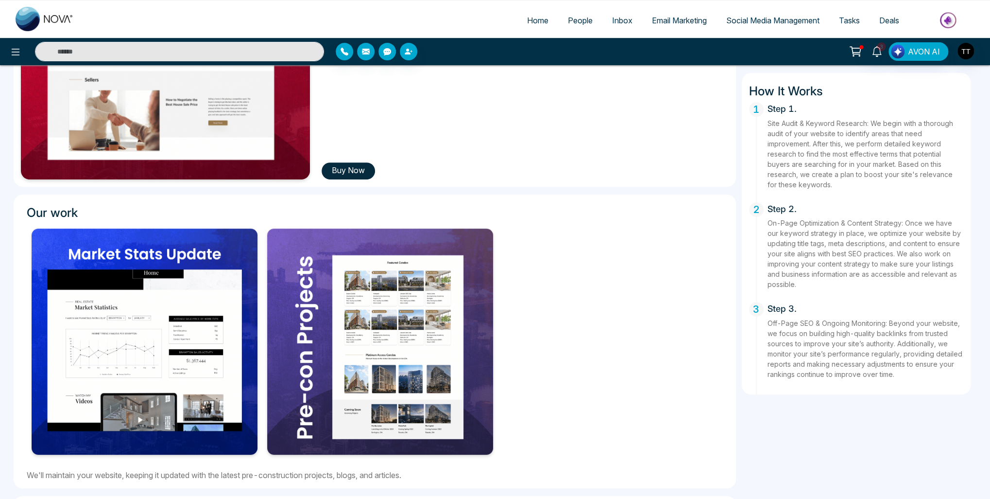
scroll to position [389, 0]
